Goal: Information Seeking & Learning: Learn about a topic

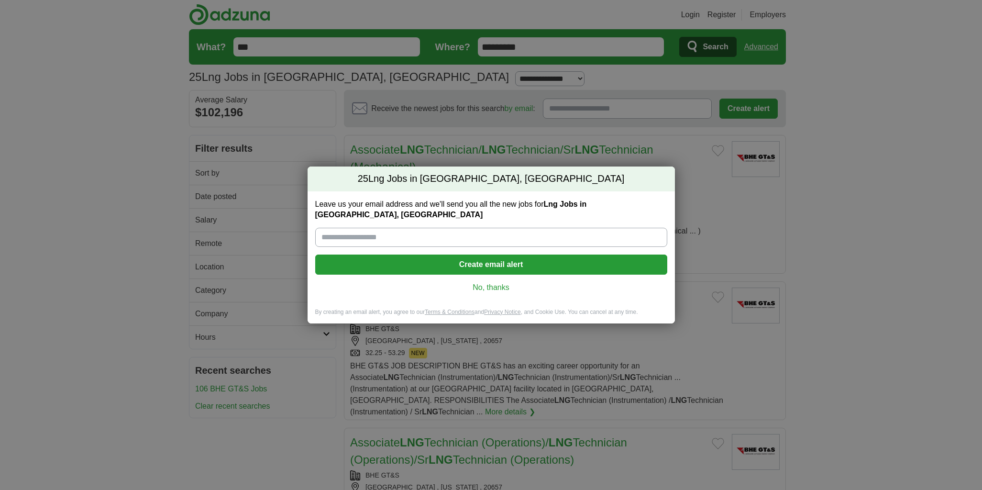
click at [483, 286] on link "No, thanks" at bounding box center [491, 287] width 337 height 11
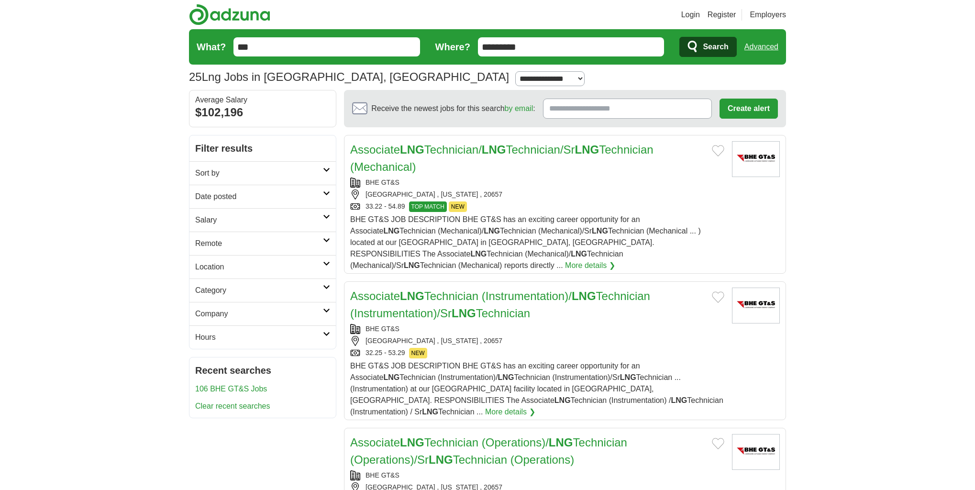
drag, startPoint x: 557, startPoint y: 45, endPoint x: 438, endPoint y: 46, distance: 118.2
click at [441, 45] on form "What? *** Where? ********* Search Advanced" at bounding box center [487, 46] width 597 height 35
click at [716, 51] on span "Search" at bounding box center [715, 46] width 25 height 19
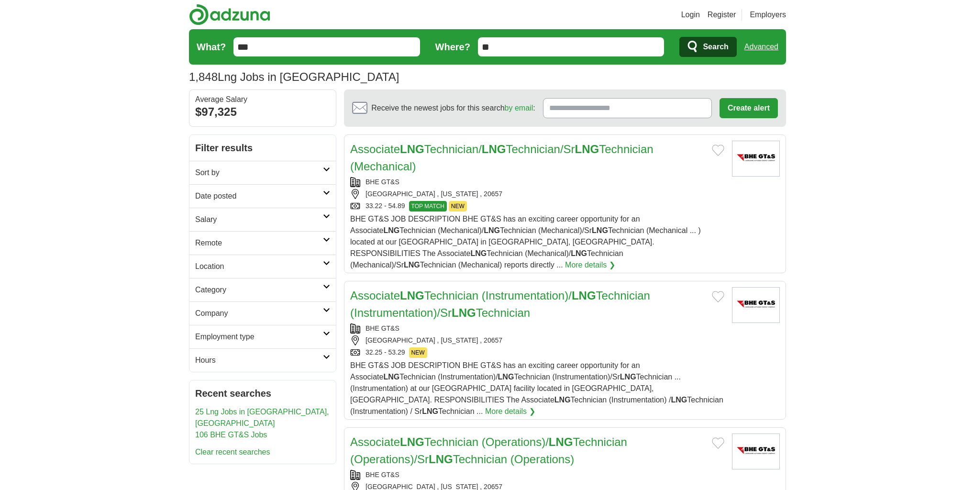
click at [710, 54] on span "Search" at bounding box center [715, 46] width 25 height 19
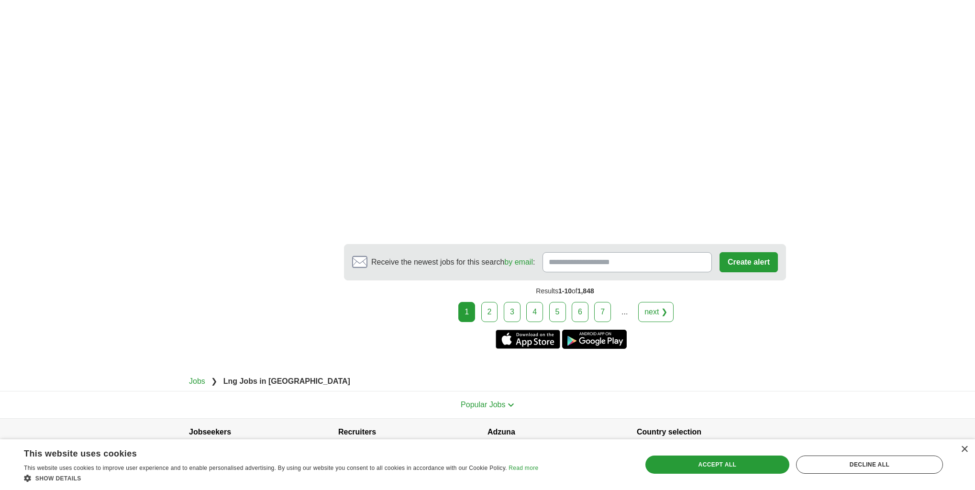
scroll to position [1735, 0]
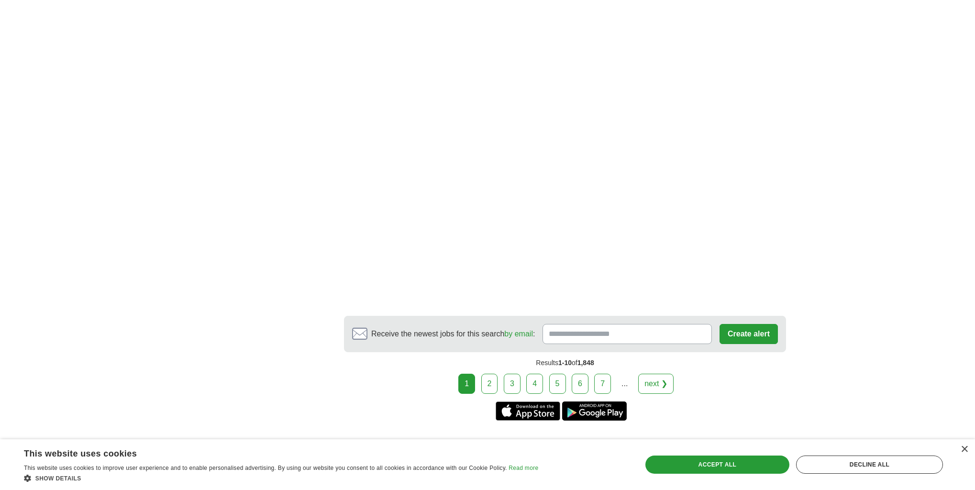
click at [491, 374] on link "2" at bounding box center [489, 384] width 17 height 20
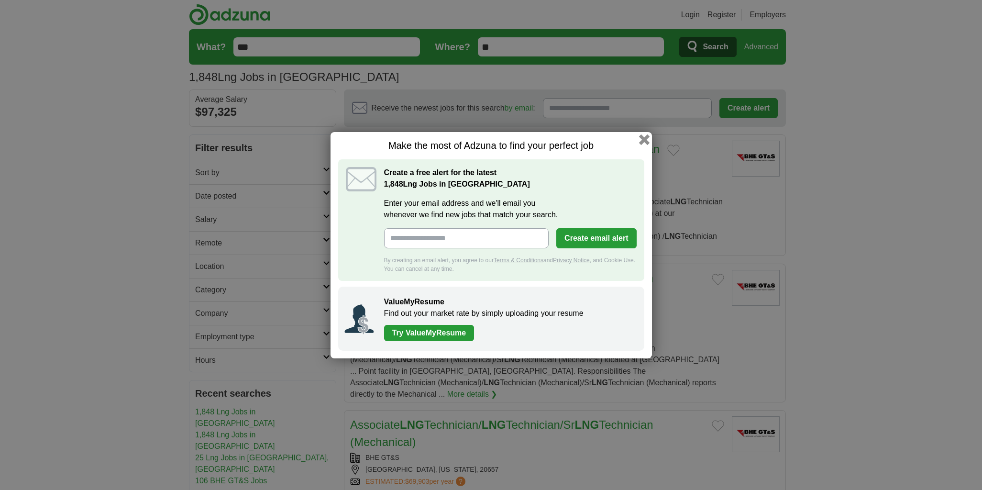
click at [647, 143] on button "button" at bounding box center [644, 139] width 11 height 11
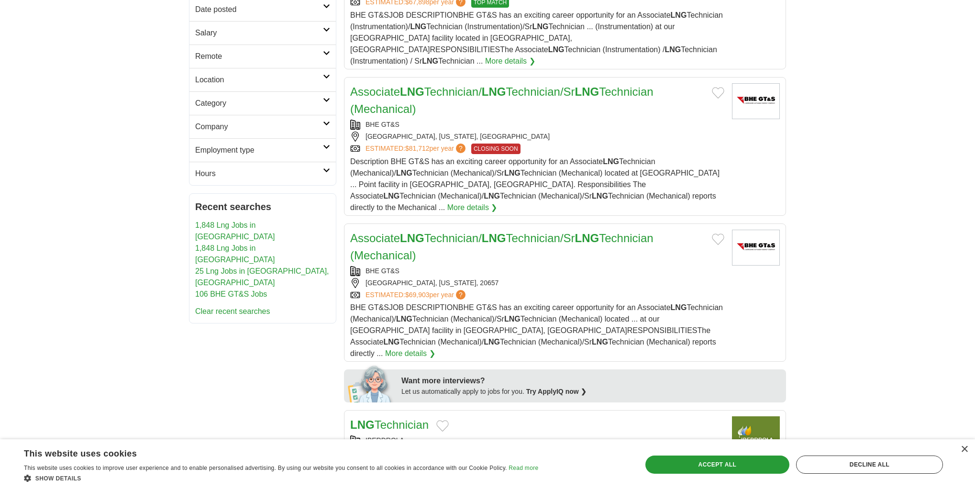
scroll to position [73, 0]
